Goal: Task Accomplishment & Management: Manage account settings

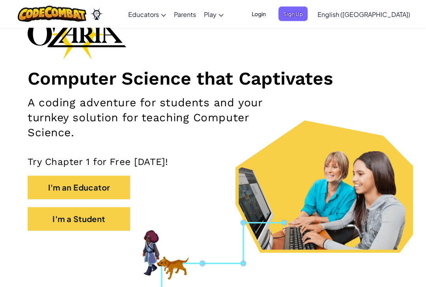
scroll to position [60, 0]
click at [71, 210] on button "I'm a Student" at bounding box center [79, 219] width 103 height 24
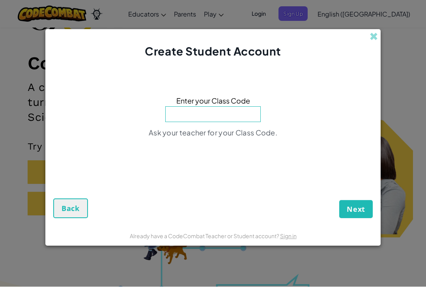
scroll to position [75, 0]
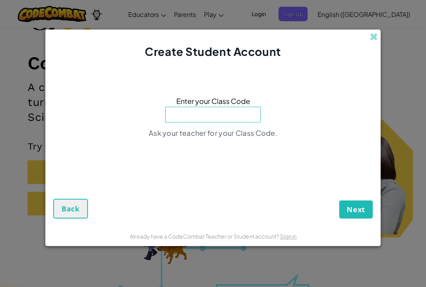
click at [368, 39] on div "Create Student Account" at bounding box center [212, 45] width 335 height 30
click at [371, 38] on span at bounding box center [373, 37] width 8 height 8
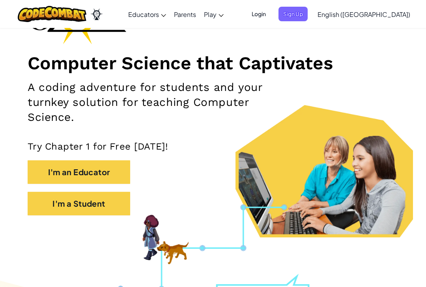
click at [271, 19] on span "Login" at bounding box center [259, 14] width 24 height 15
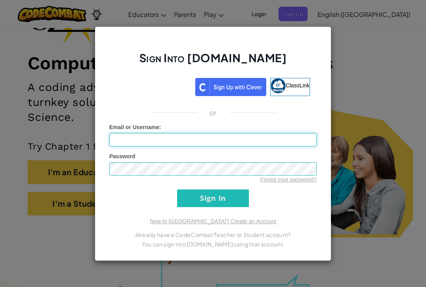
click at [125, 139] on input "Email or Username :" at bounding box center [212, 139] width 207 height 13
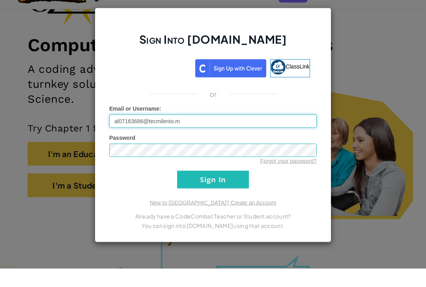
type input "[EMAIL_ADDRESS][DOMAIN_NAME]"
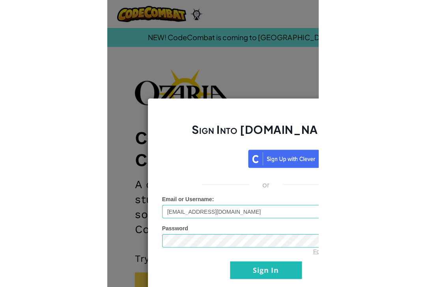
scroll to position [93, 0]
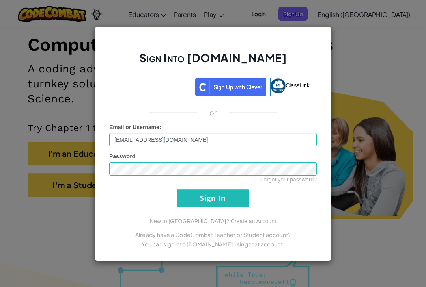
click at [261, 179] on link "Forgot your password?" at bounding box center [288, 180] width 56 height 6
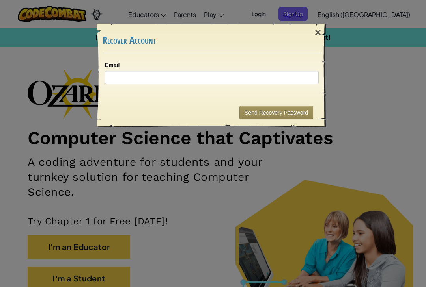
click at [314, 37] on div "×" at bounding box center [318, 32] width 18 height 23
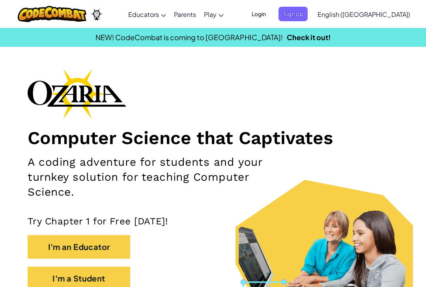
click at [271, 17] on span "Login" at bounding box center [259, 14] width 24 height 15
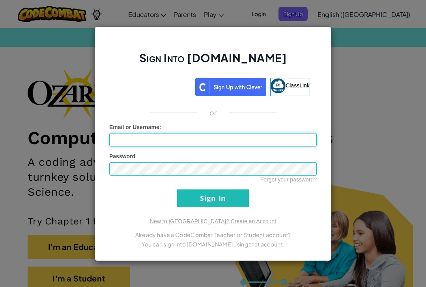
click at [305, 143] on input "Email or Username :" at bounding box center [212, 139] width 207 height 13
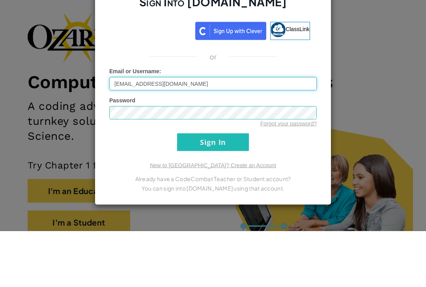
type input "[EMAIL_ADDRESS][DOMAIN_NAME]"
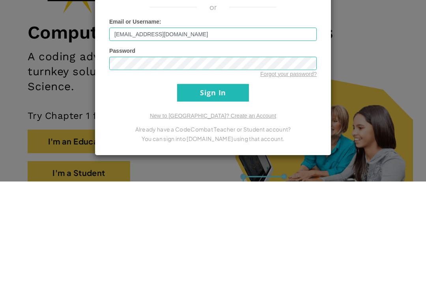
click at [233, 190] on input "Sign In" at bounding box center [213, 199] width 72 height 18
